Goal: Task Accomplishment & Management: Manage account settings

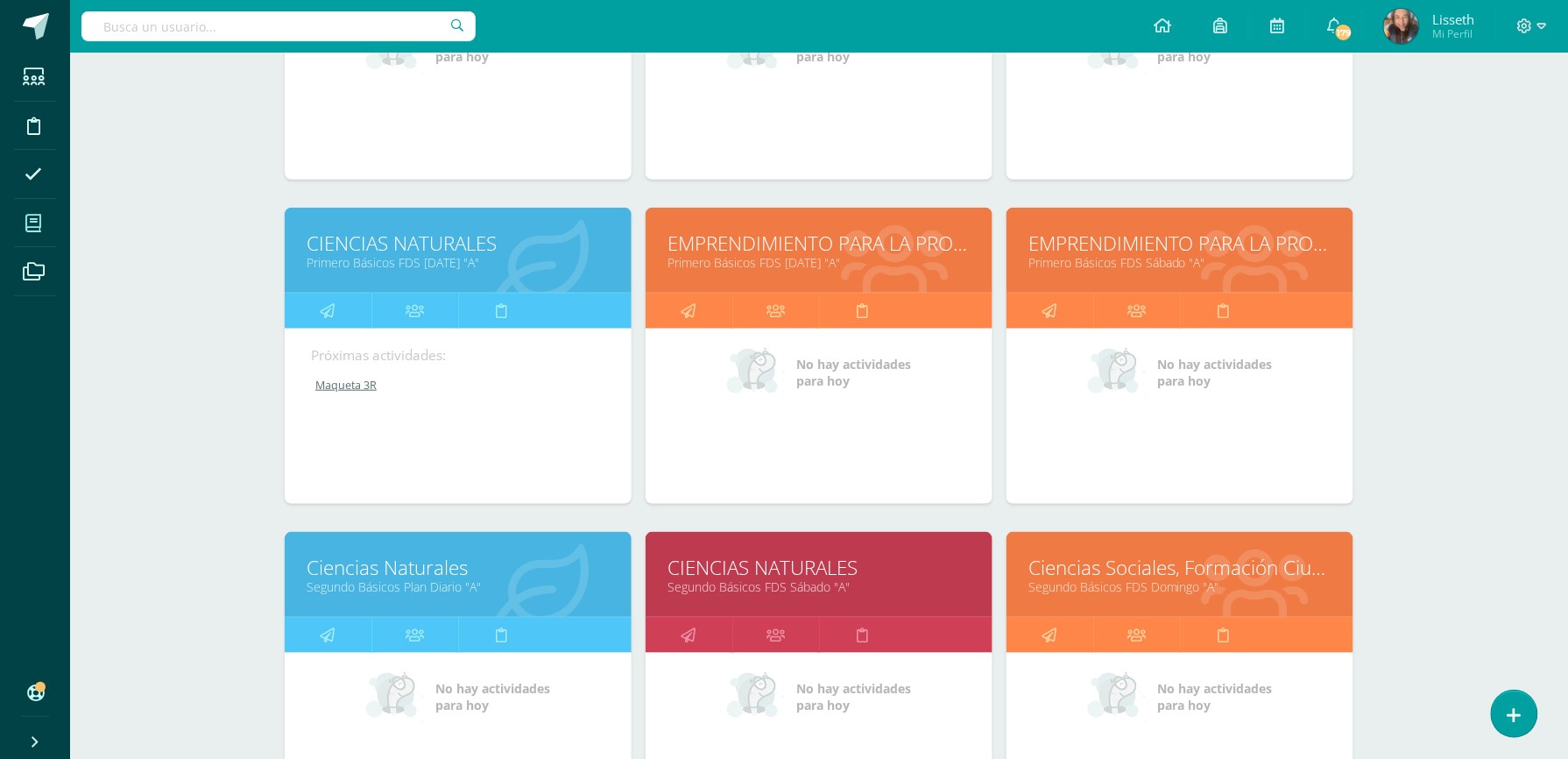
scroll to position [467, 0]
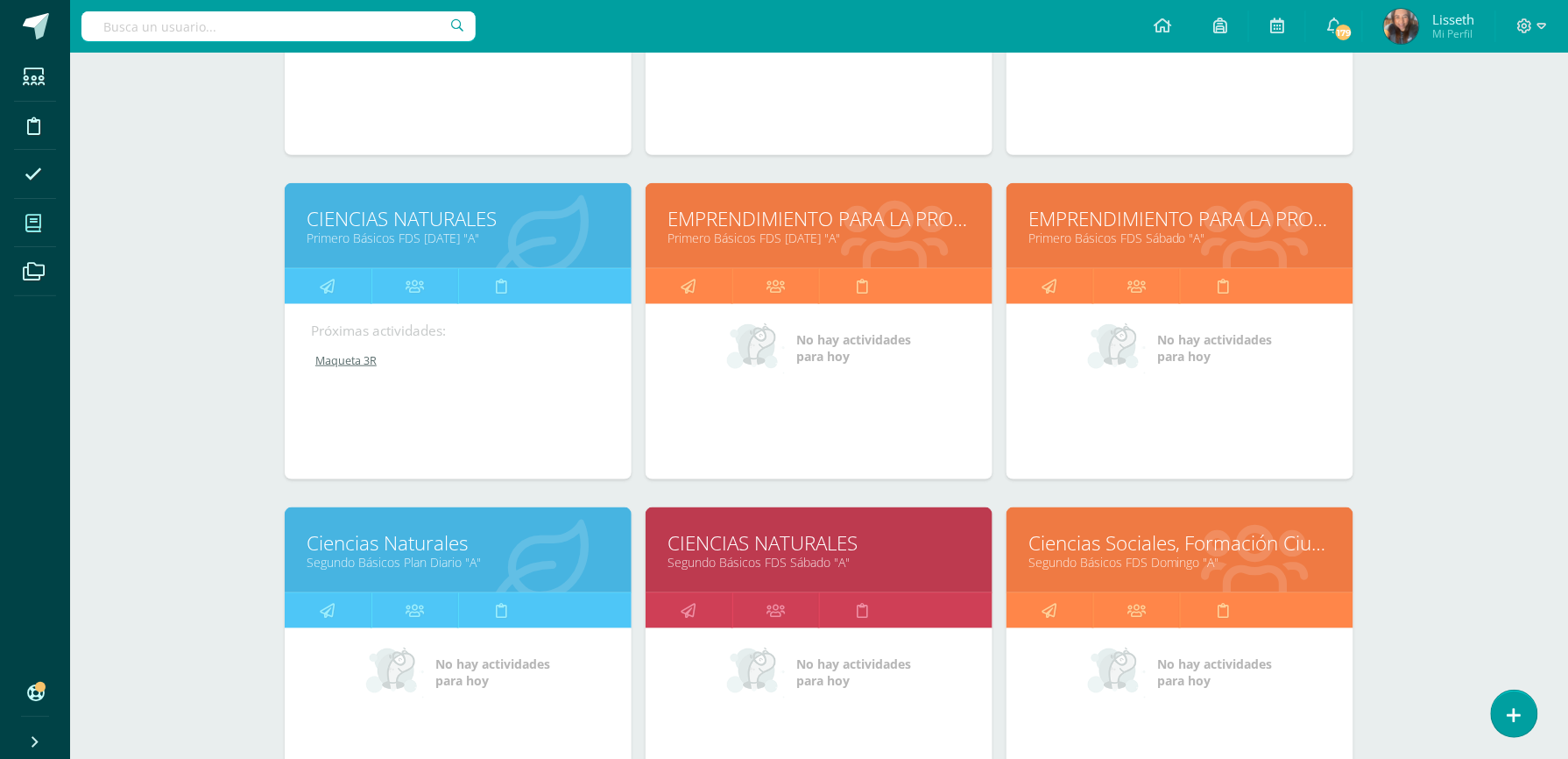
click at [537, 531] on link "Ciencias Naturales" at bounding box center [458, 543] width 303 height 27
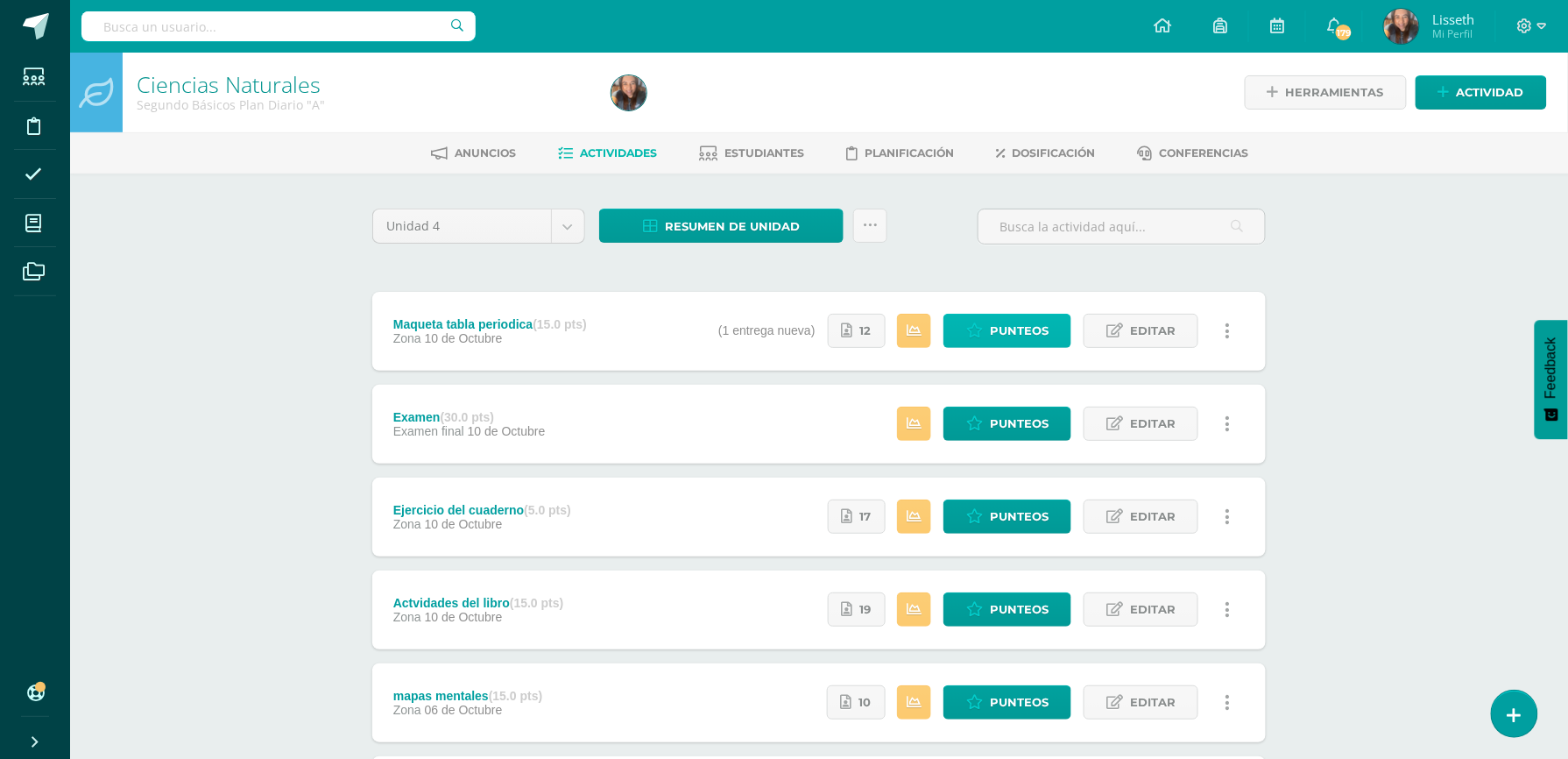
click at [998, 341] on span "Punteos" at bounding box center [1019, 331] width 58 height 33
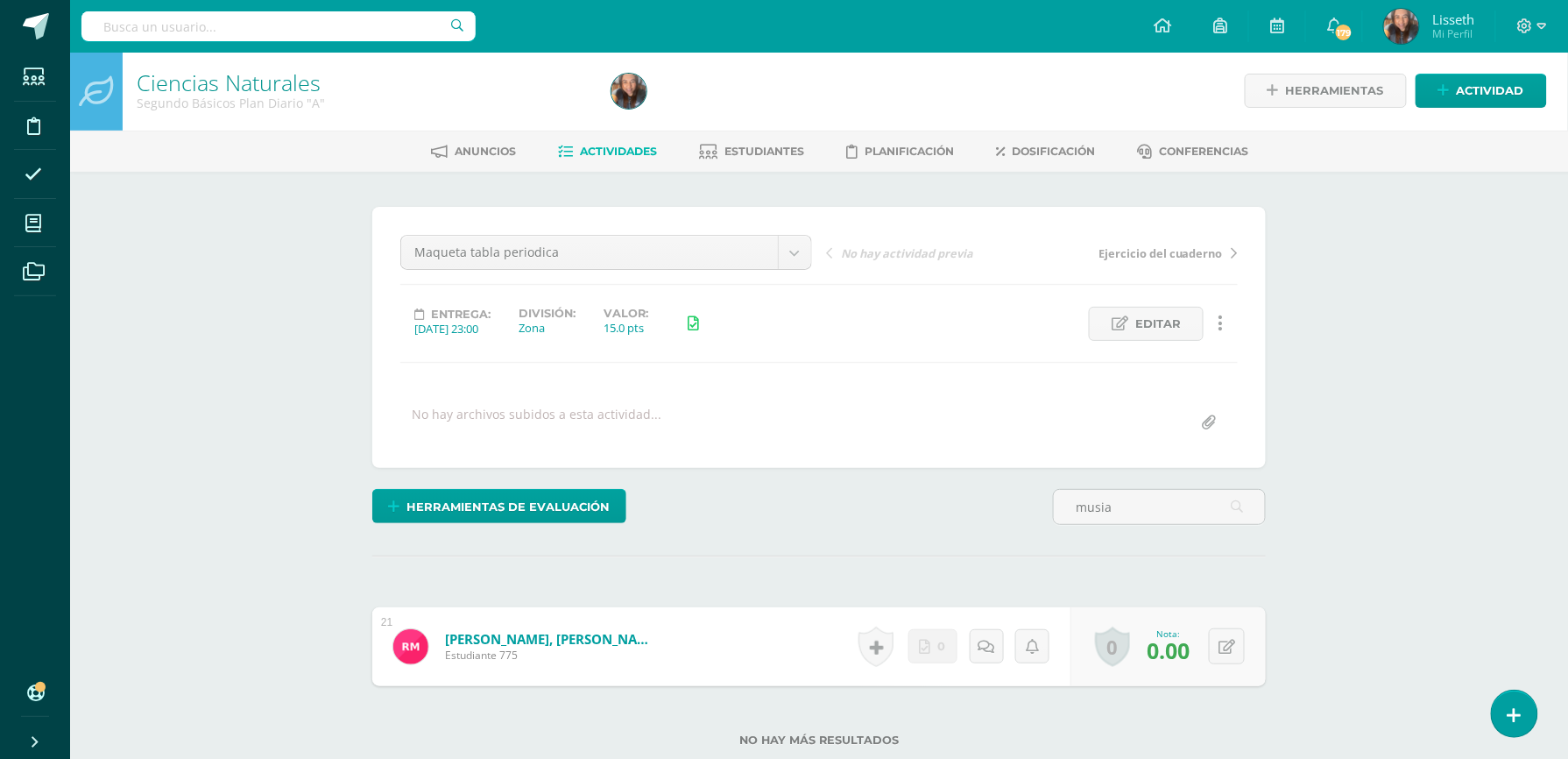
scroll to position [4, 0]
type input "musia"
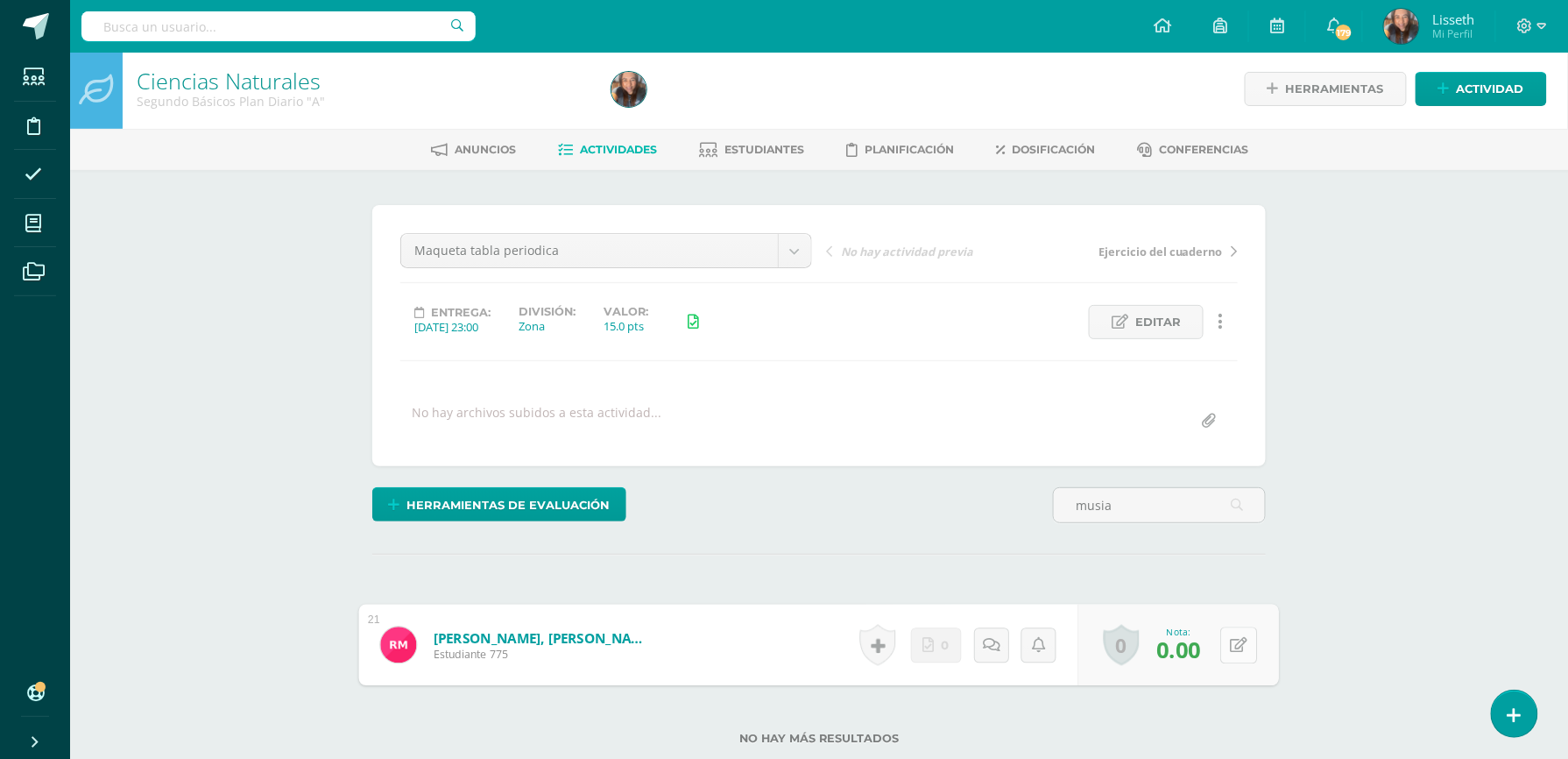
click at [1216, 653] on div "0 Logros Logros obtenidos Aún no hay logros agregados Nota: 0.00" at bounding box center [1178, 645] width 200 height 81
click at [1231, 651] on icon at bounding box center [1238, 644] width 17 height 15
type input "10"
click at [745, 143] on span "Estudiantes" at bounding box center [765, 149] width 80 height 13
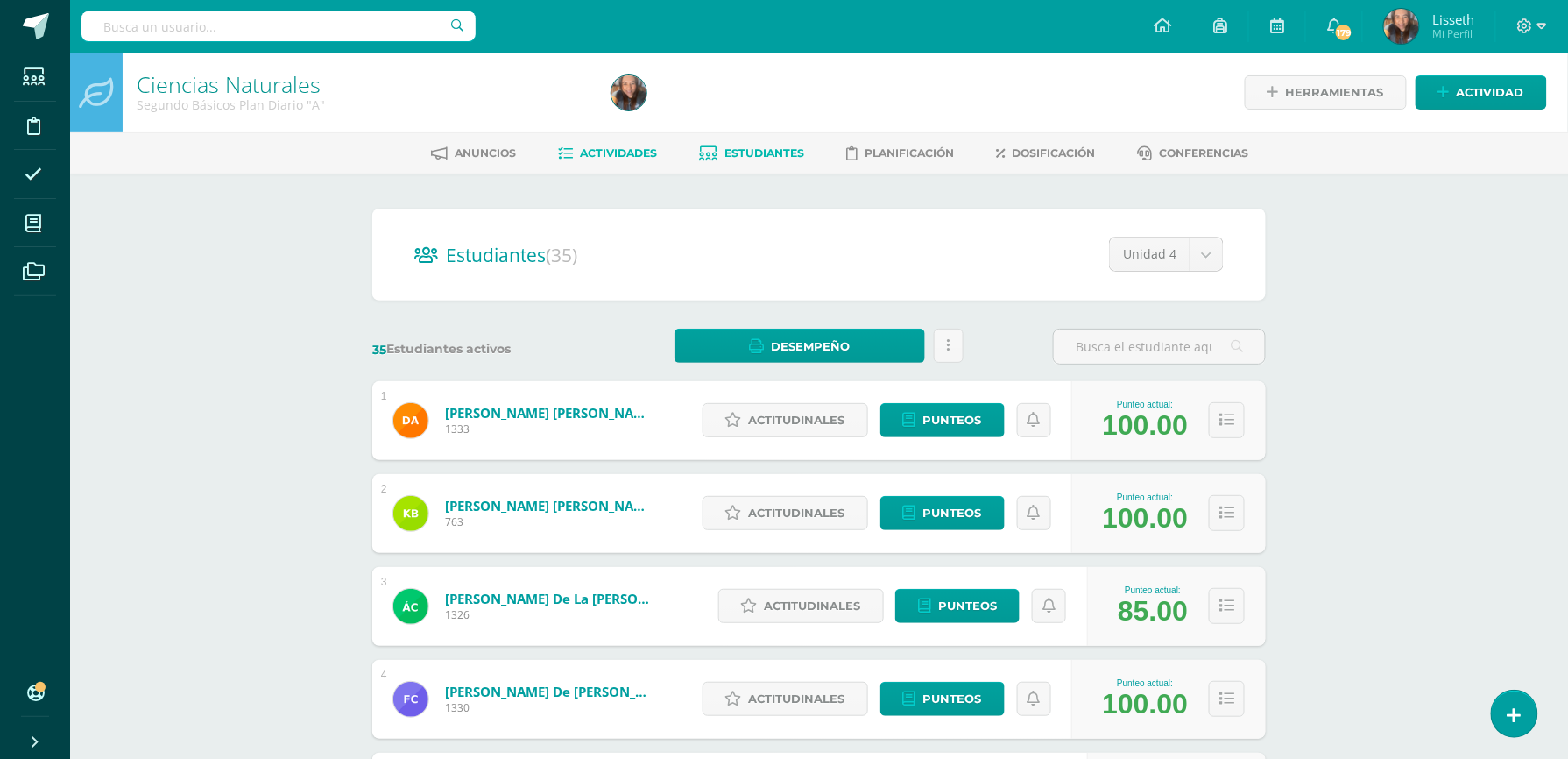
click at [638, 158] on span "Actividades" at bounding box center [619, 153] width 77 height 13
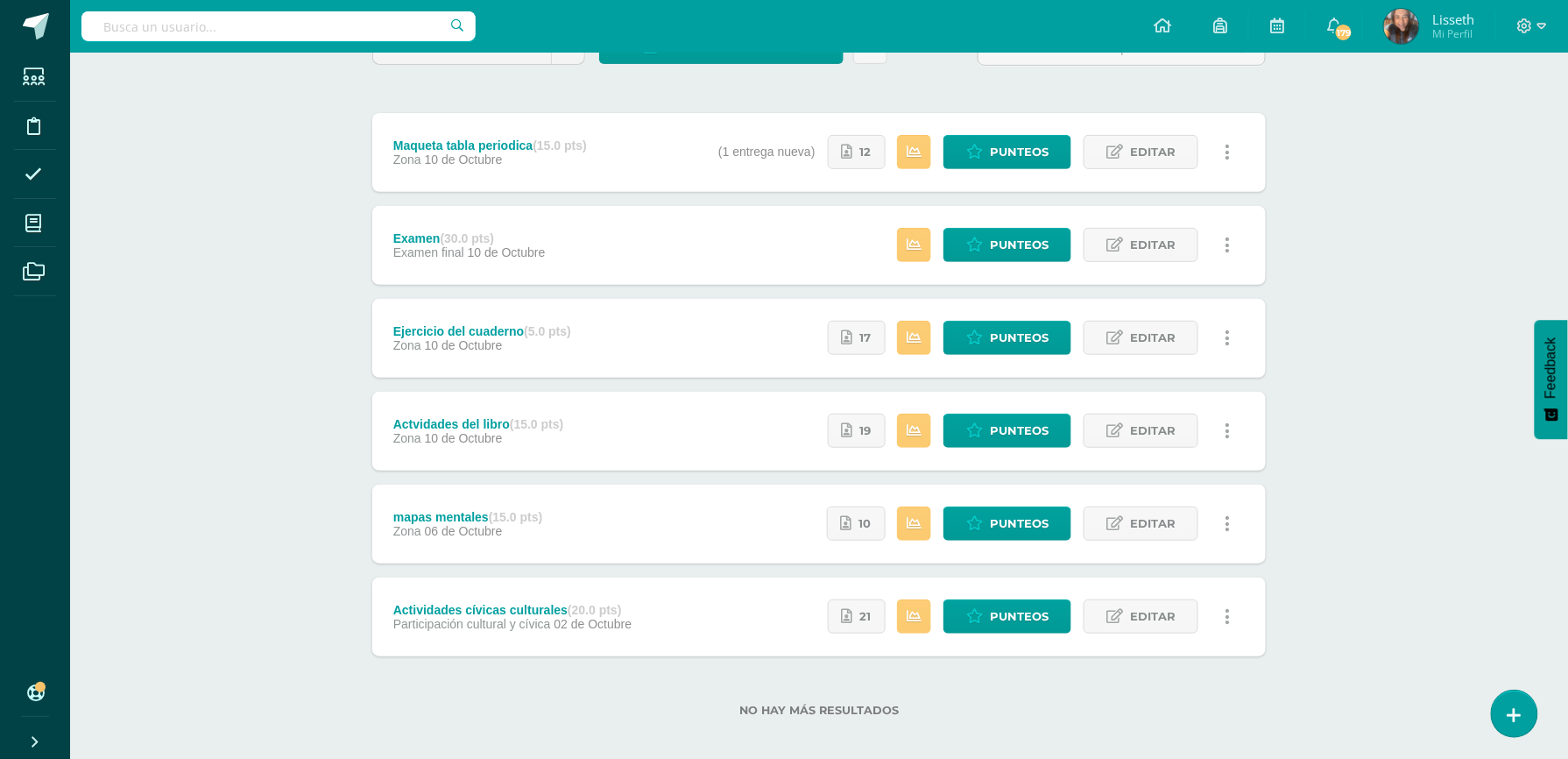
scroll to position [190, 0]
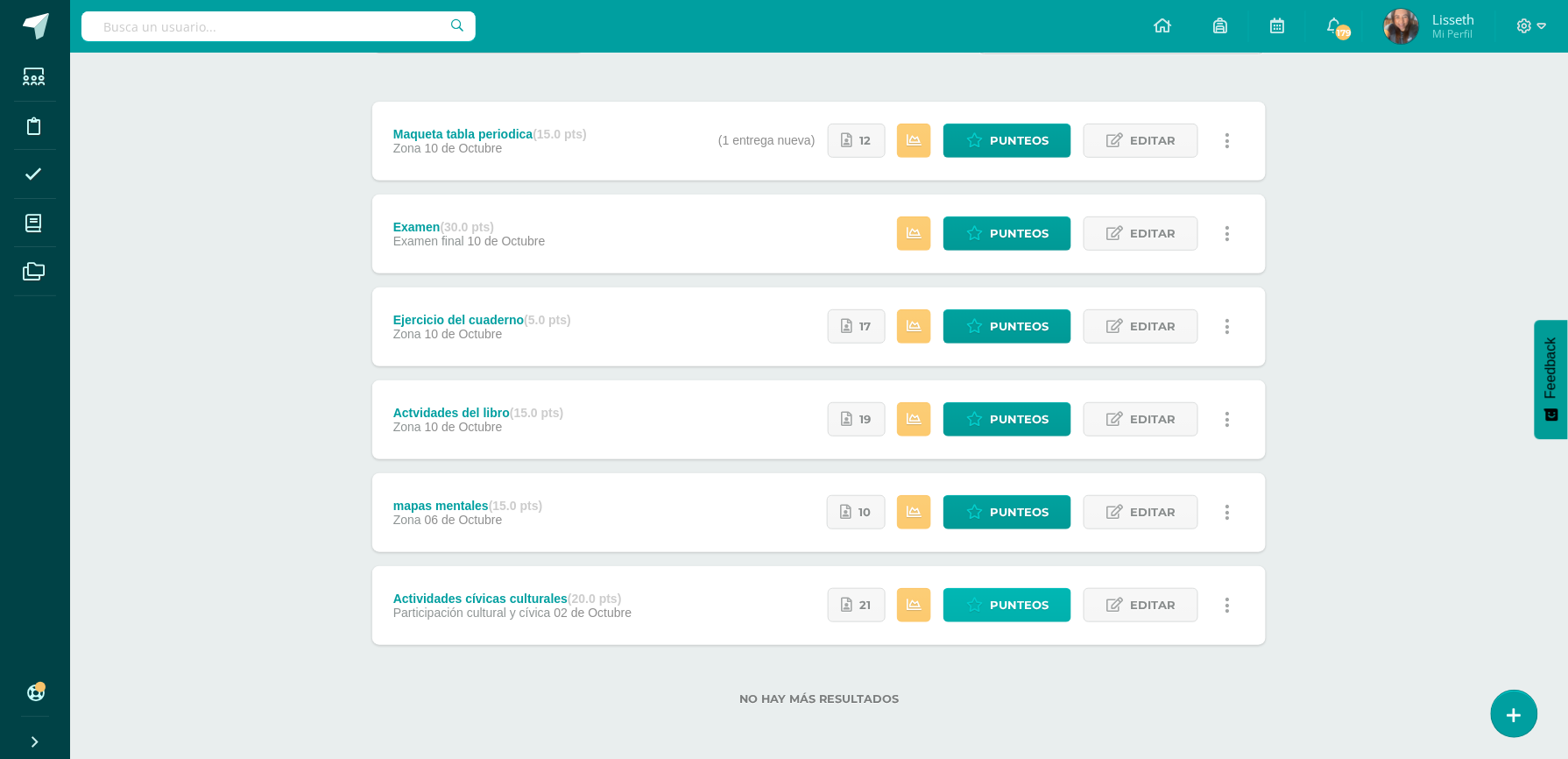
click at [999, 610] on span "Punteos" at bounding box center [1019, 605] width 58 height 33
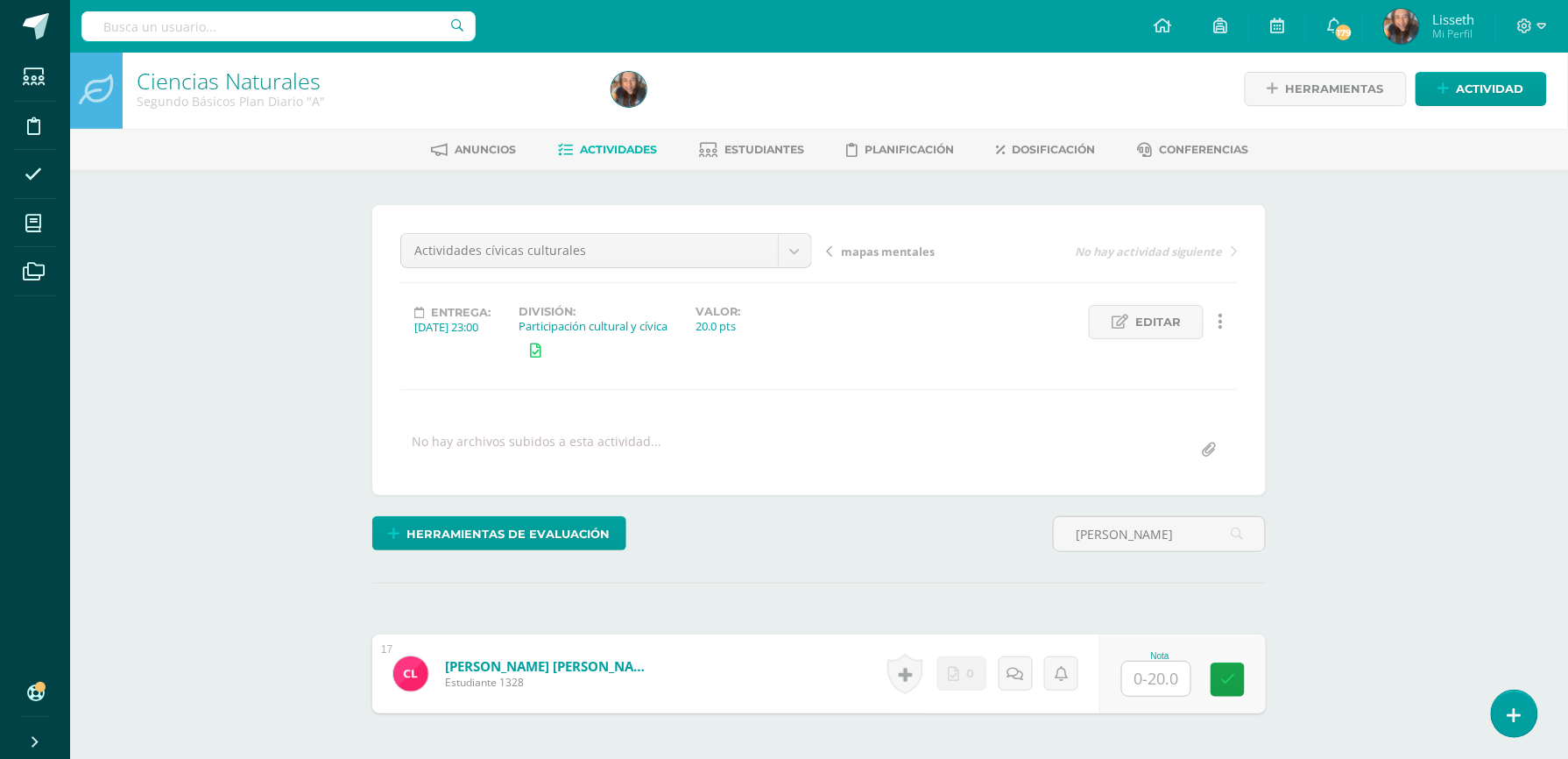
scroll to position [5, 0]
type input "lopez"
click at [1167, 682] on input "text" at bounding box center [1166, 678] width 70 height 35
type input "20"
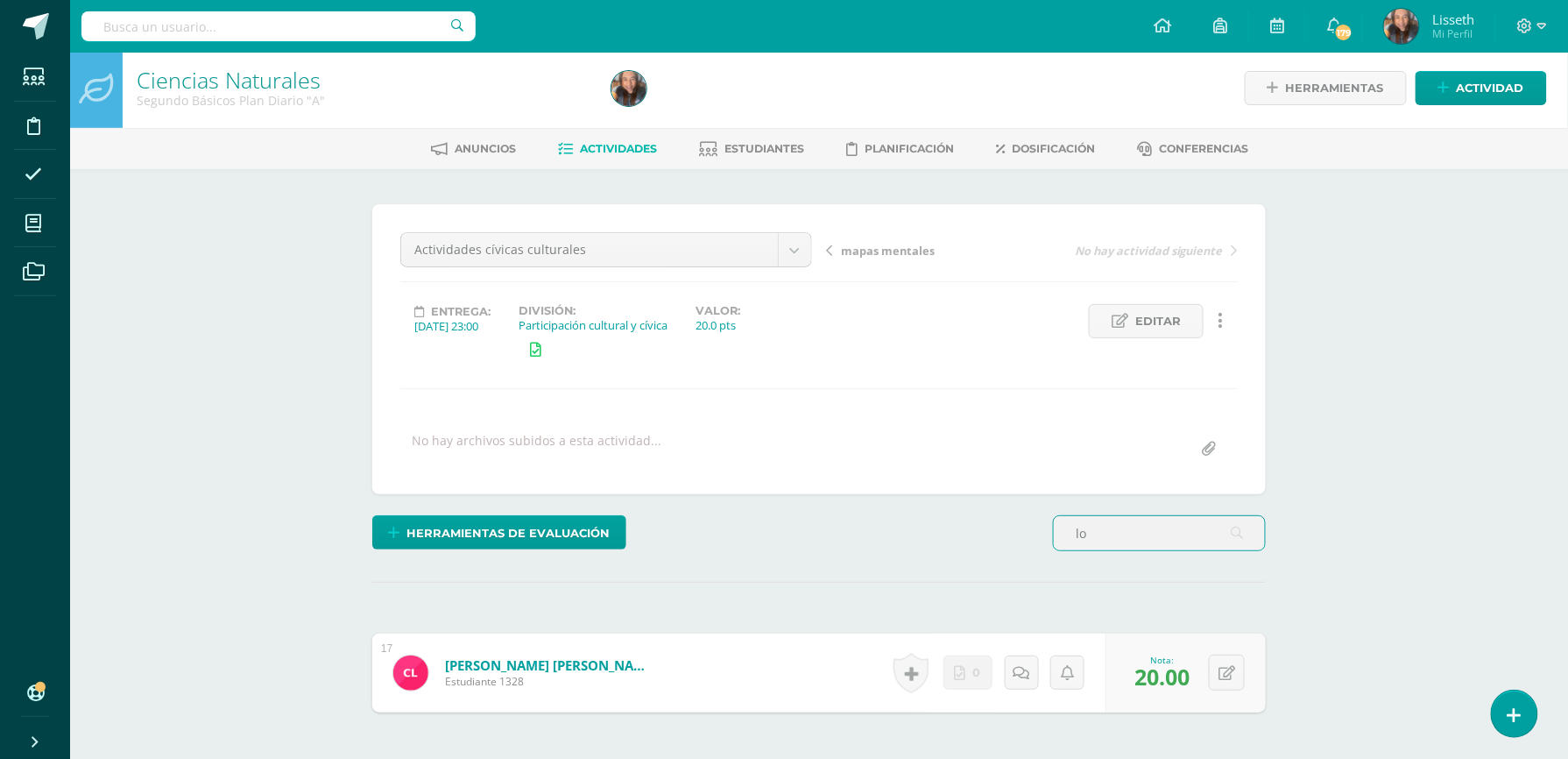
type input "l"
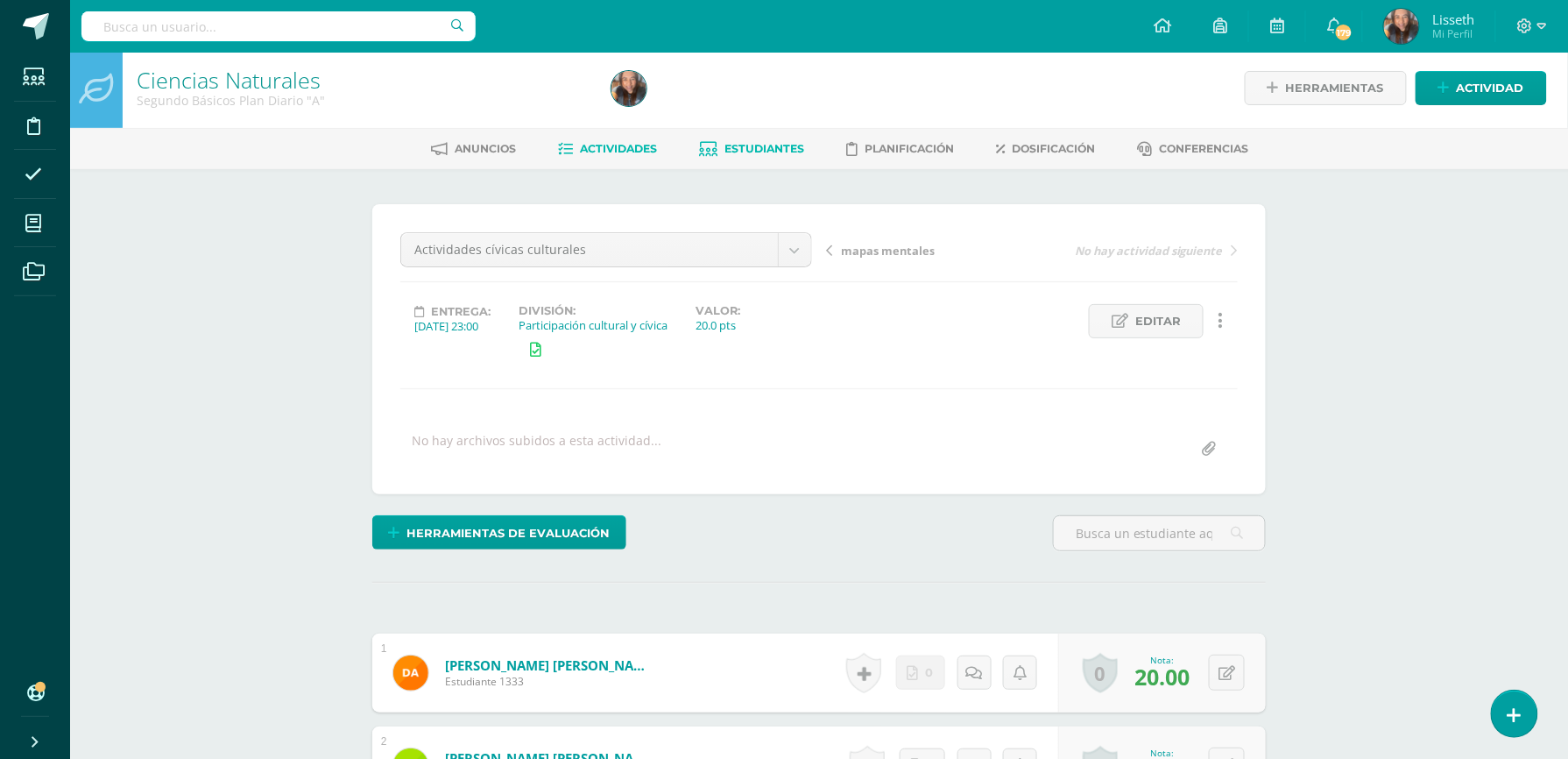
click at [749, 144] on span "Estudiantes" at bounding box center [765, 149] width 80 height 13
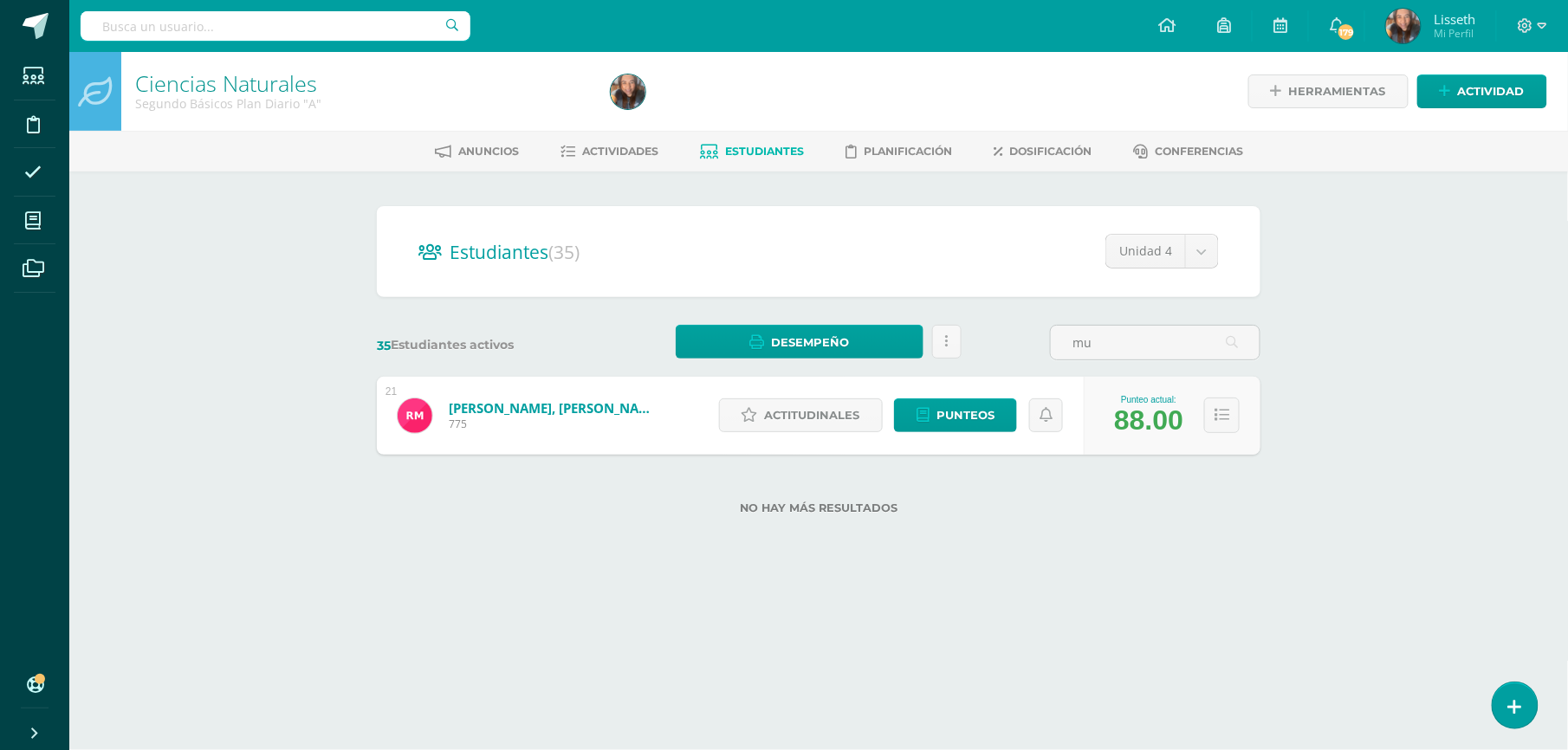
type input "m"
type input "lopez"
click at [985, 424] on span "Punteos" at bounding box center [965, 415] width 58 height 32
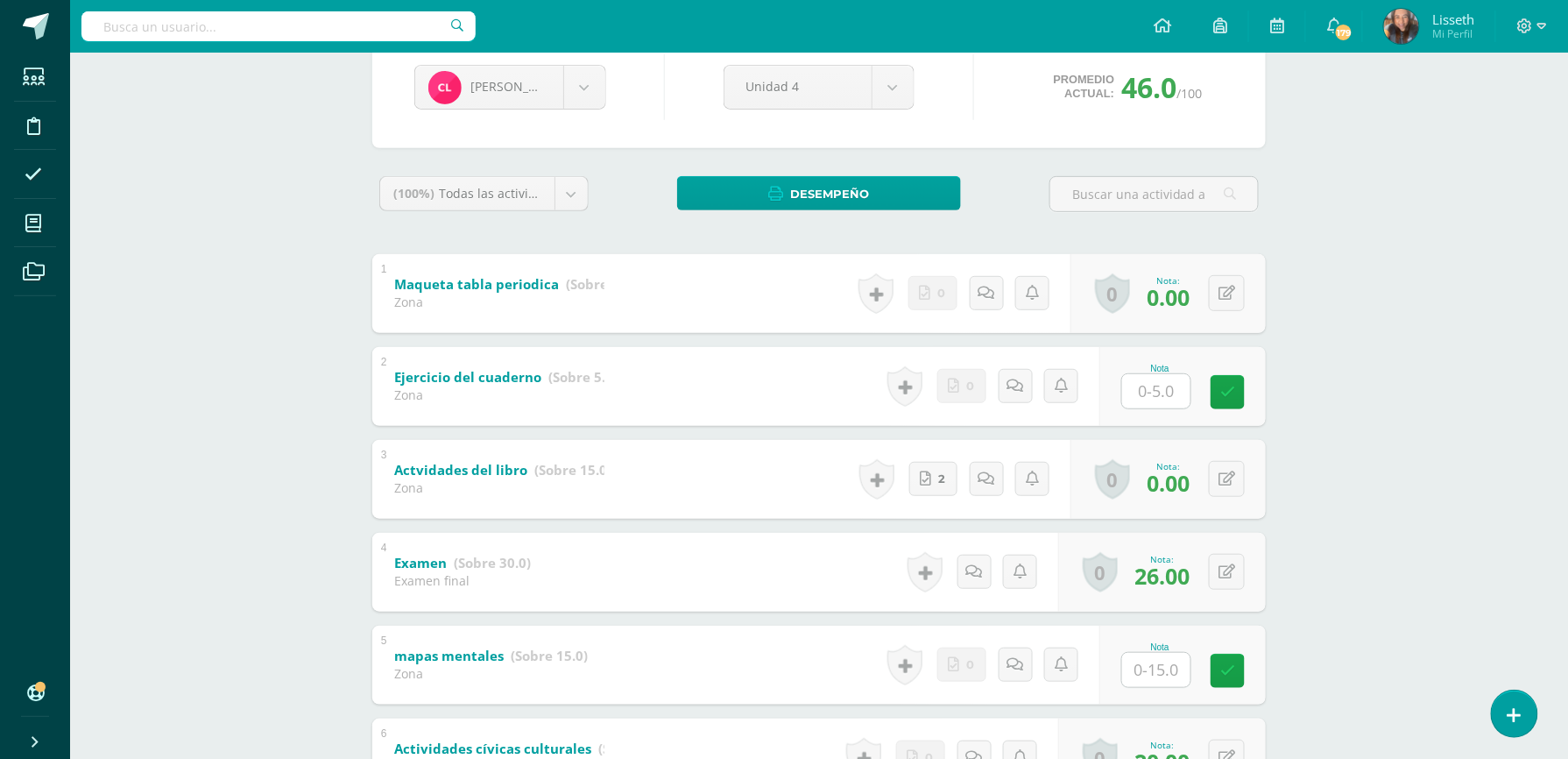
scroll to position [187, 0]
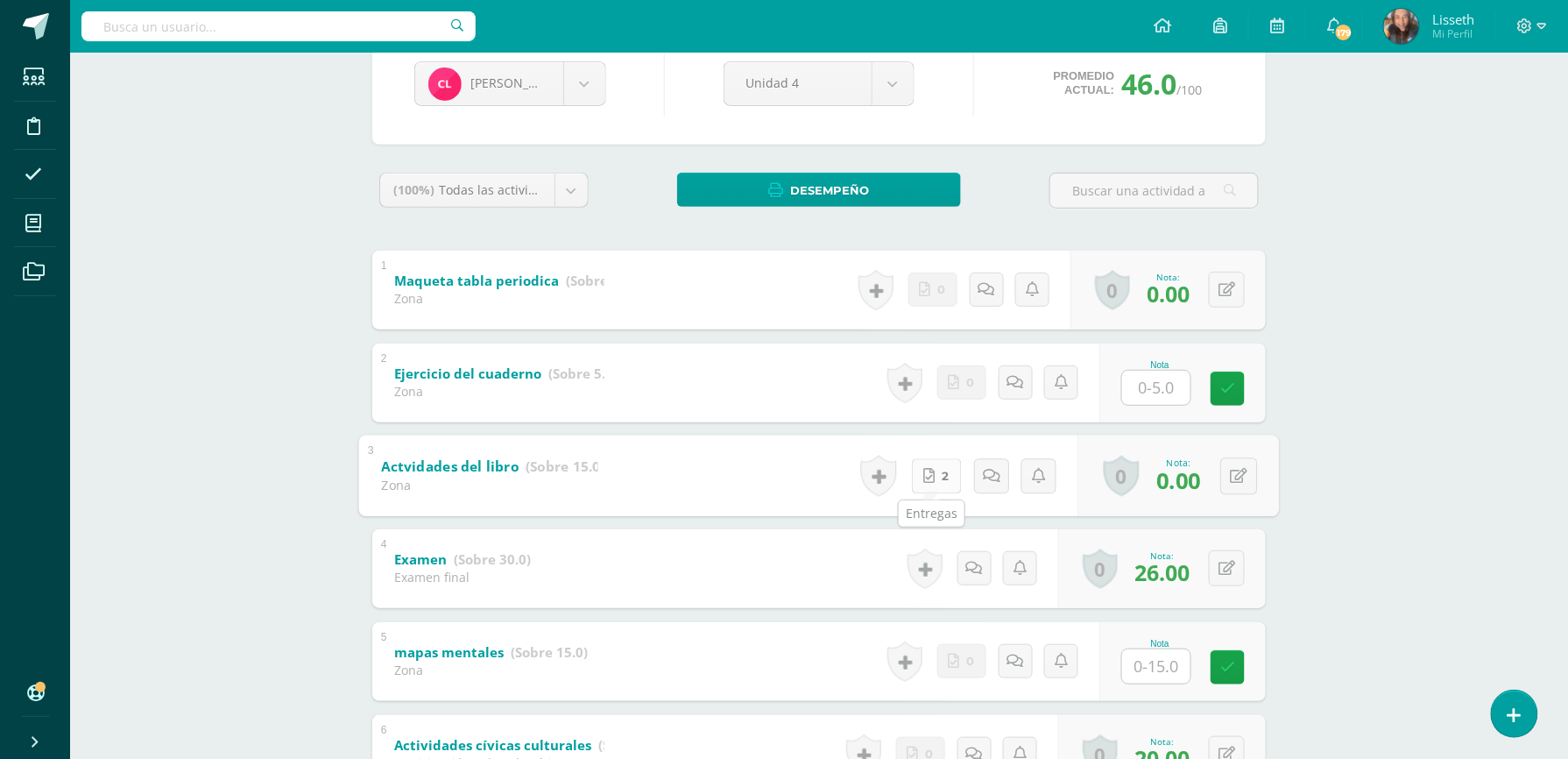
click at [929, 474] on icon at bounding box center [929, 476] width 12 height 15
click at [1227, 486] on button at bounding box center [1238, 476] width 36 height 36
type input "3"
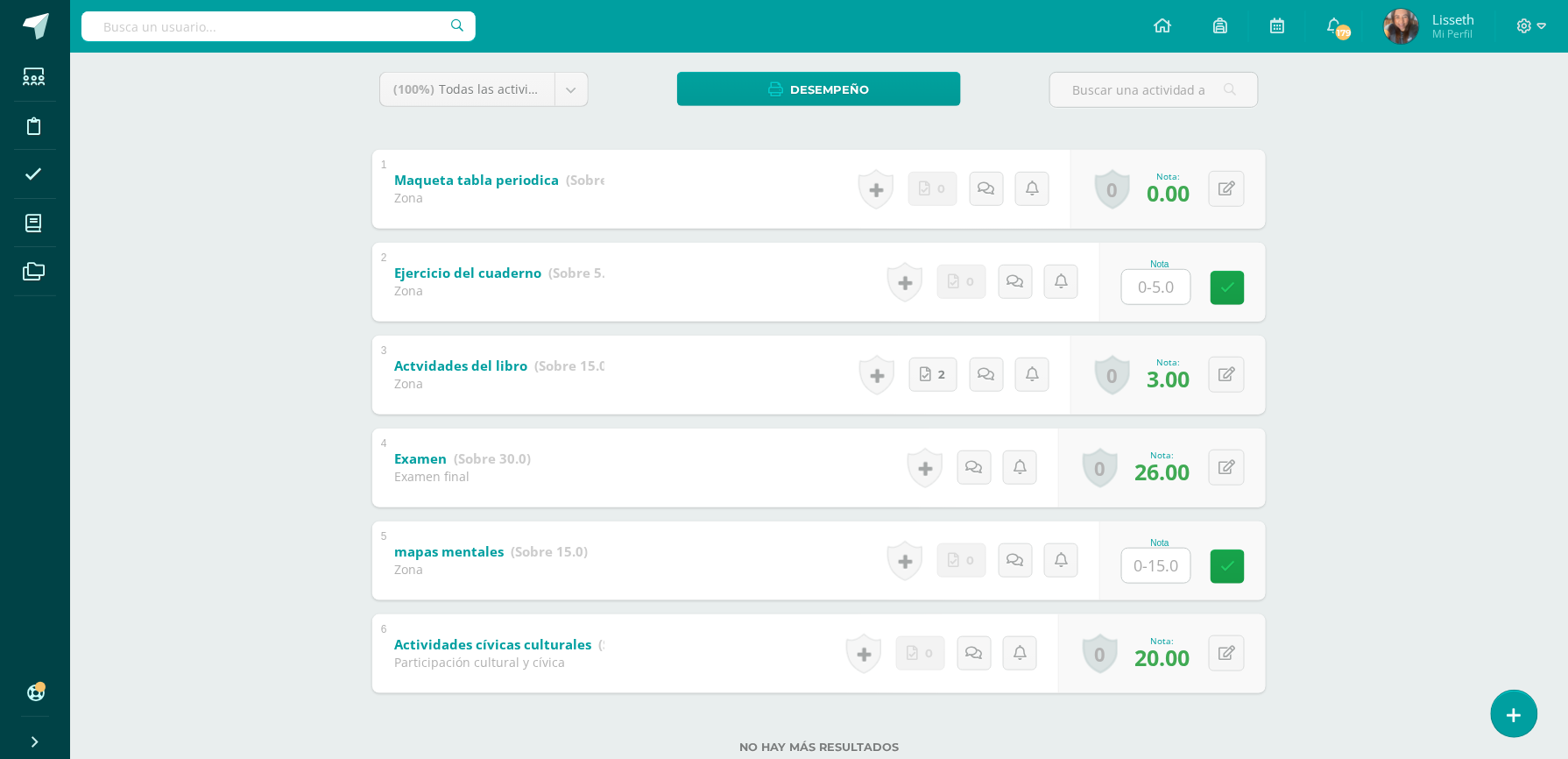
scroll to position [327, 0]
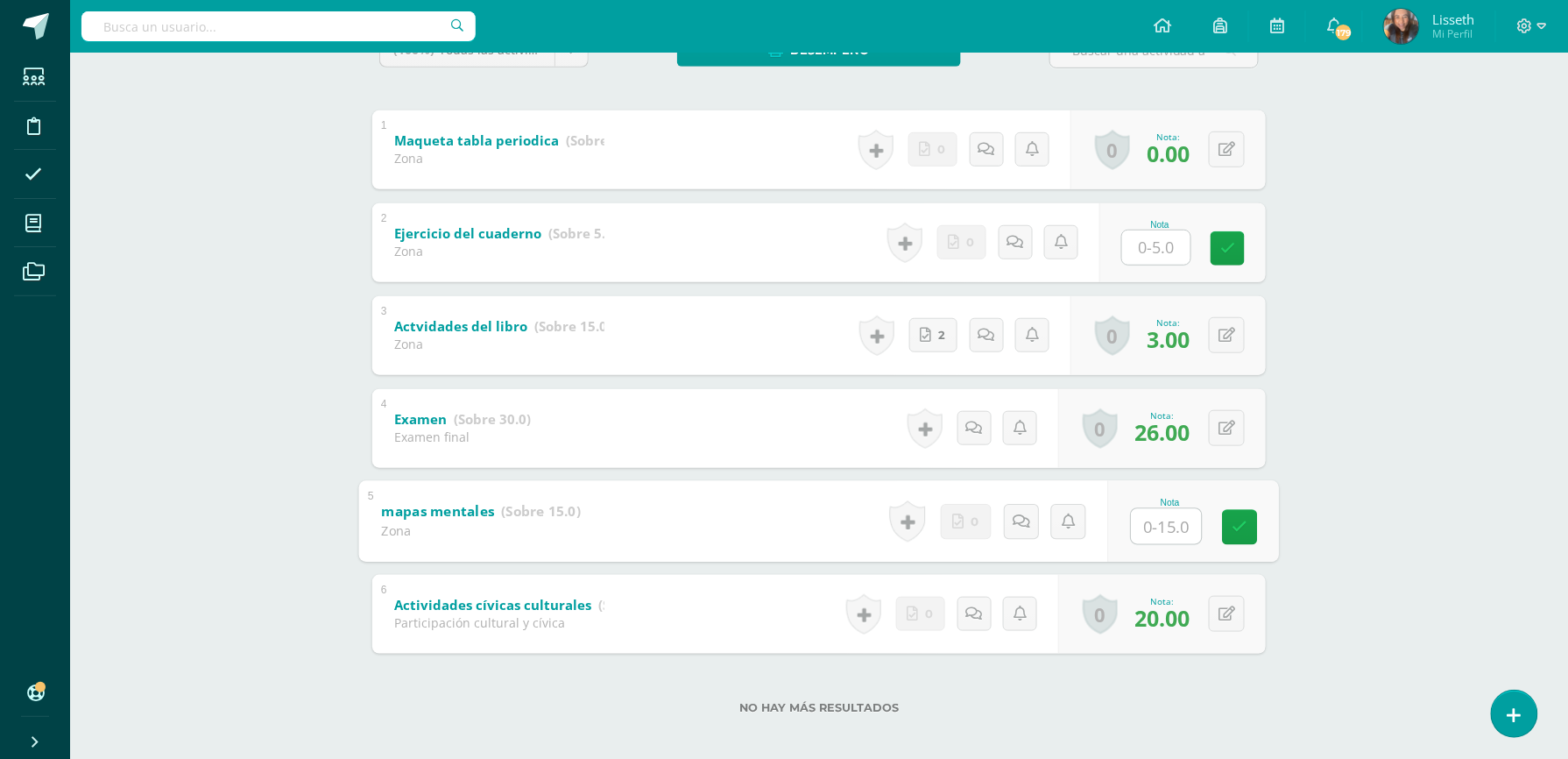
click at [1170, 526] on input "text" at bounding box center [1166, 526] width 70 height 35
type input "0"
click at [1172, 240] on input "text" at bounding box center [1156, 248] width 68 height 35
type input "0"
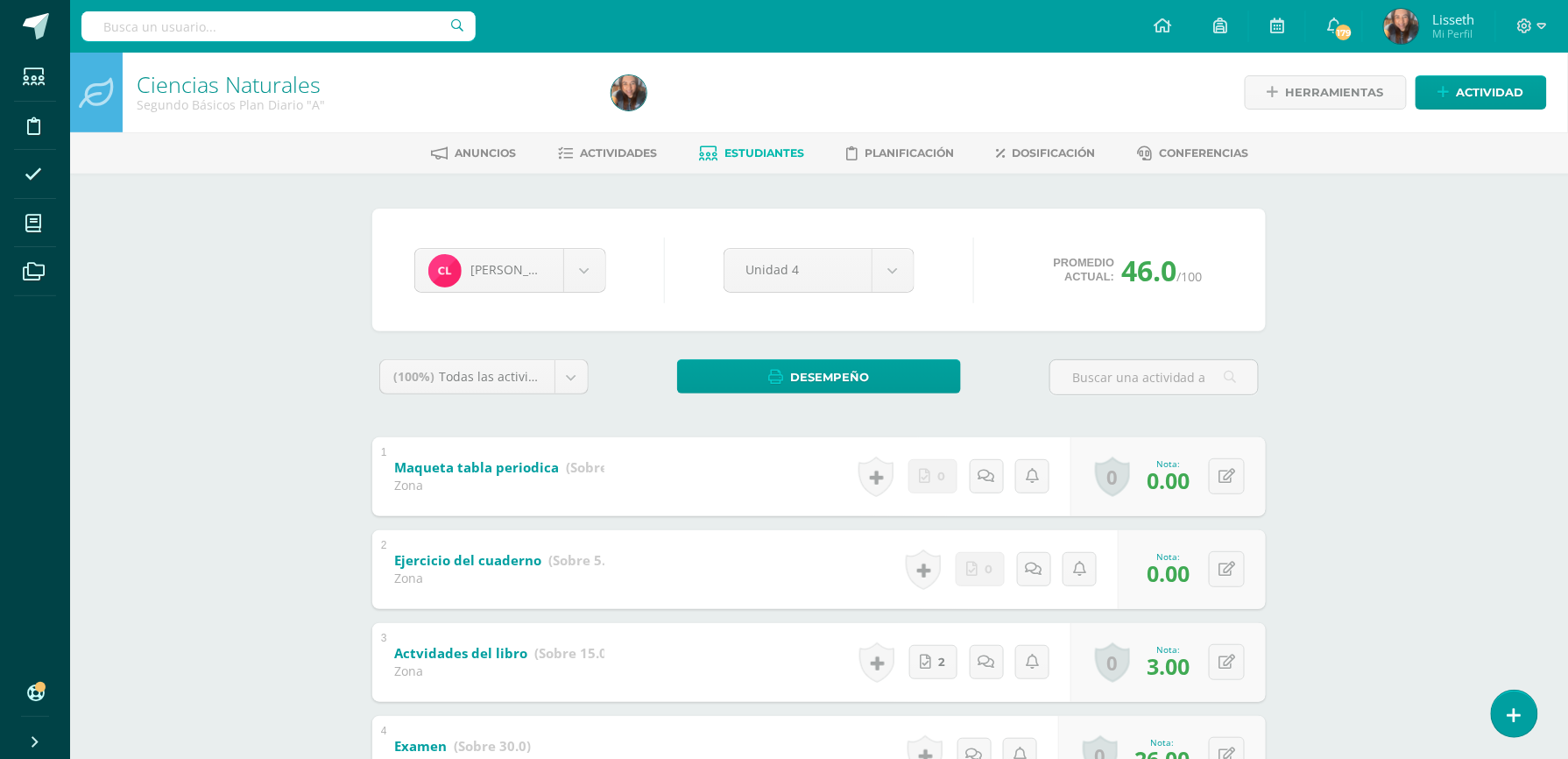
click at [759, 151] on span "Estudiantes" at bounding box center [765, 153] width 80 height 13
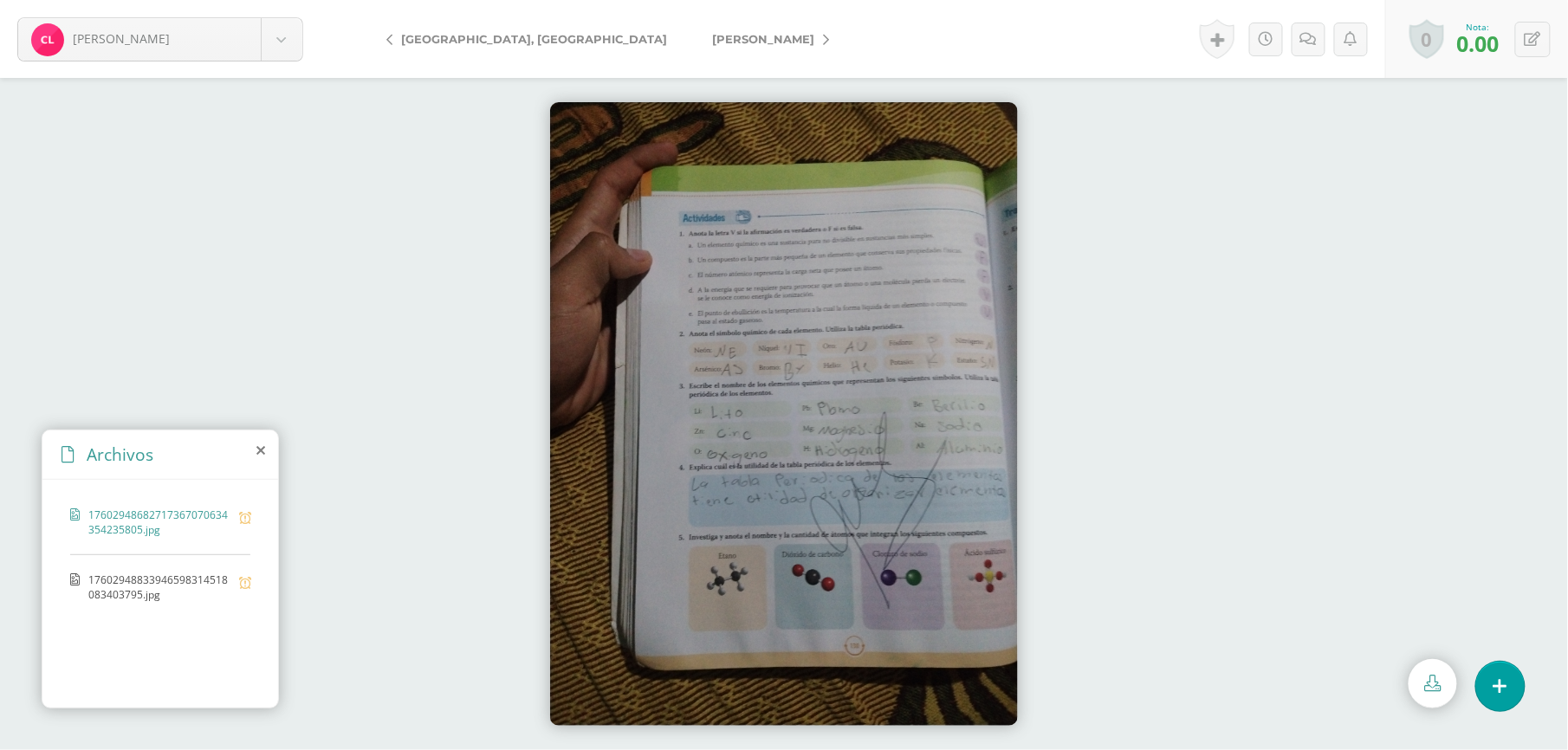
click at [158, 592] on span "17602948833946598314518083403795.jpg" at bounding box center [159, 587] width 142 height 30
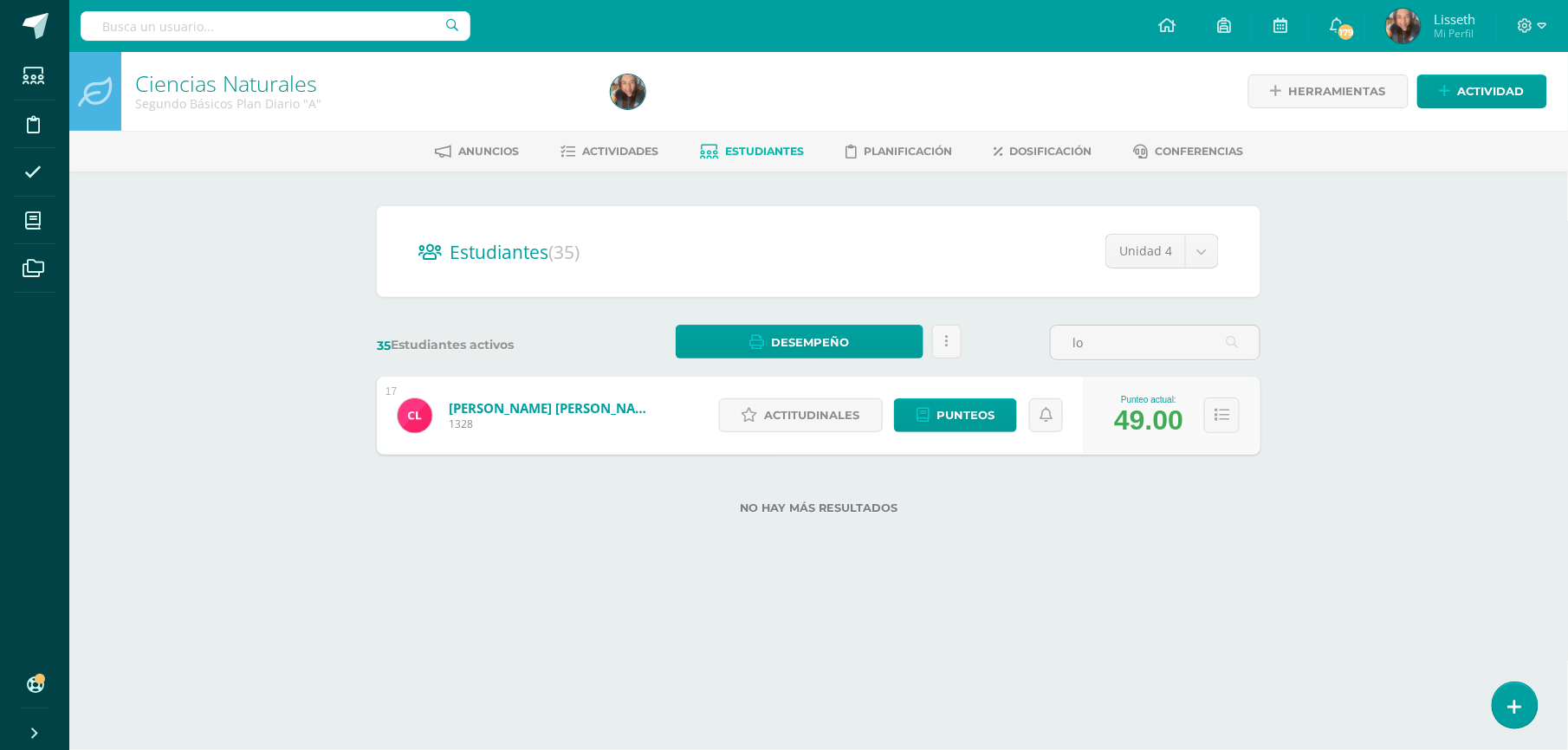
type input "l"
